Goal: Information Seeking & Learning: Learn about a topic

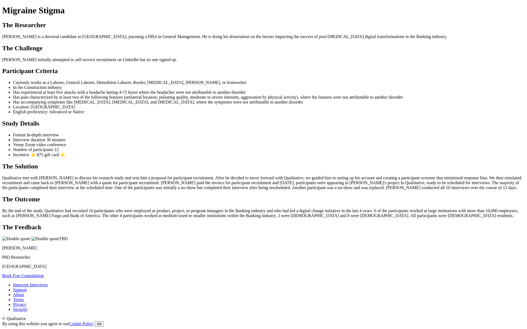
scroll to position [54, 0]
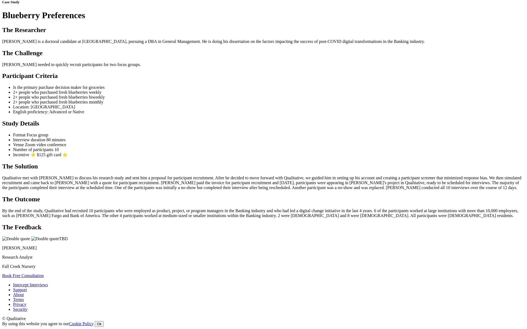
scroll to position [91, 0]
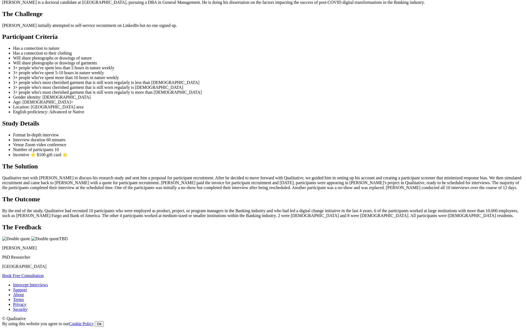
scroll to position [85, 0]
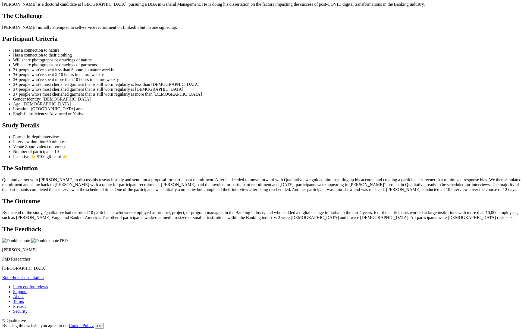
click at [438, 201] on ui-view "Case Study Clothing & Nature Stories The Researcher Jennifer is a doctoral cand…" at bounding box center [263, 121] width 522 height 317
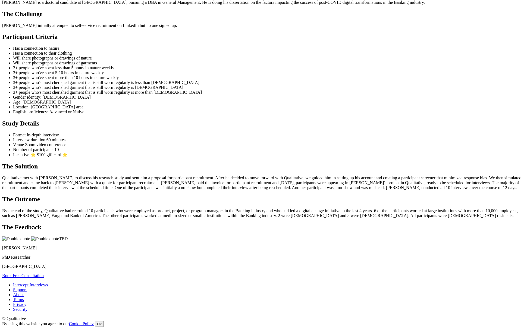
scroll to position [130, 0]
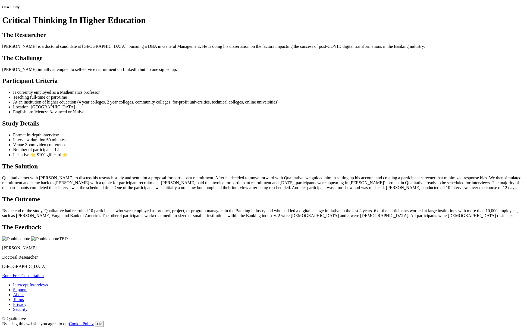
scroll to position [52, 0]
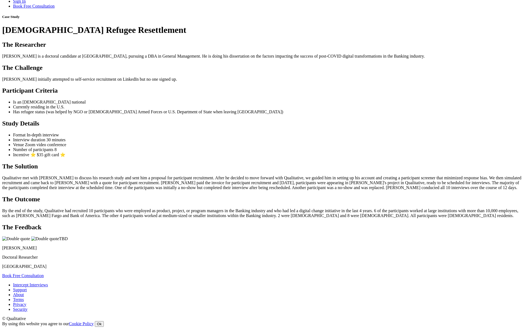
scroll to position [48, 0]
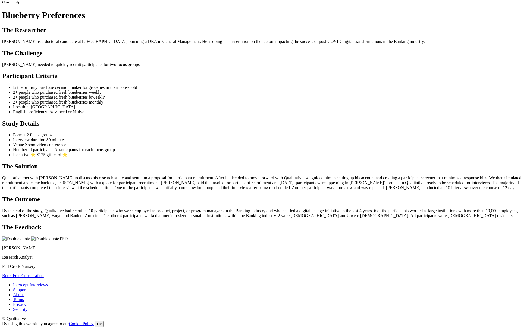
scroll to position [123, 0]
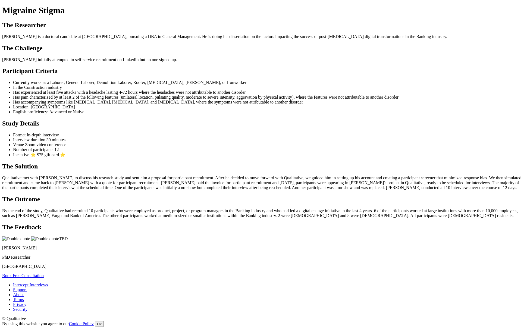
scroll to position [114, 0]
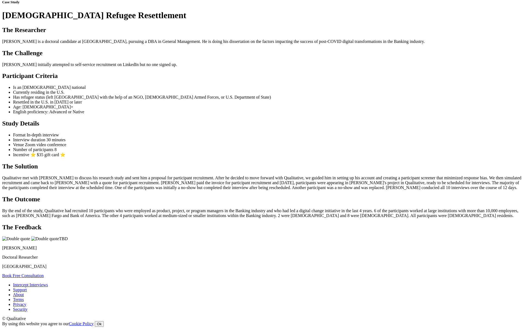
scroll to position [116, 0]
